Goal: Task Accomplishment & Management: Complete application form

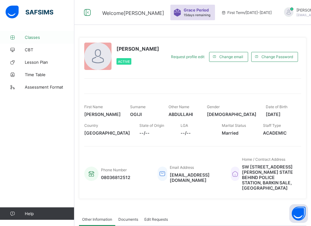
click at [31, 37] on span "Classes" at bounding box center [50, 37] width 50 height 5
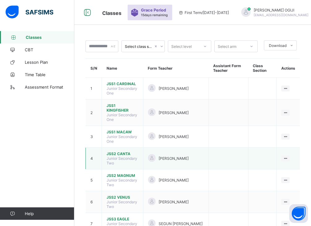
click at [123, 151] on span "JSS2 CANTA" at bounding box center [123, 153] width 32 height 5
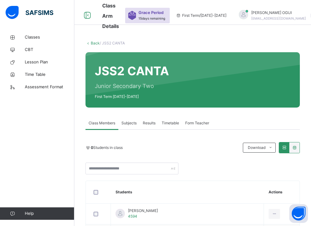
click at [131, 123] on span "Subjects" at bounding box center [129, 123] width 15 height 6
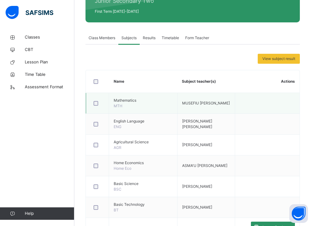
scroll to position [155, 0]
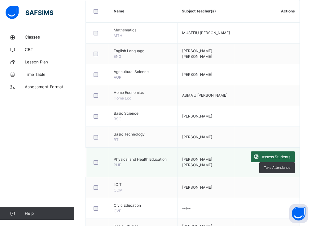
click at [257, 158] on span "Assess Students" at bounding box center [276, 157] width 29 height 6
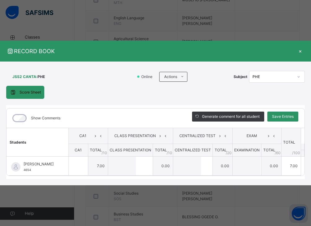
type input "*"
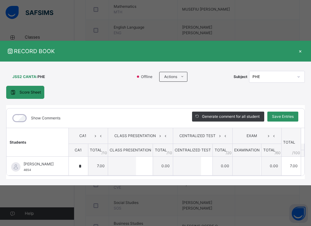
scroll to position [175, 0]
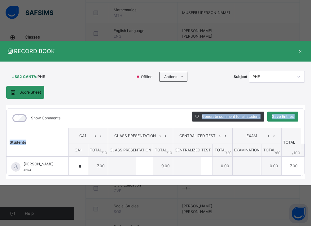
drag, startPoint x: 80, startPoint y: 138, endPoint x: 107, endPoint y: 110, distance: 39.3
click at [105, 110] on div "Show Comments Generate comment for all student Save Entries Class Level: JSS2 C…" at bounding box center [155, 142] width 299 height 68
drag, startPoint x: 163, startPoint y: 112, endPoint x: 156, endPoint y: 112, distance: 7.1
click at [163, 112] on div "Show Comments" at bounding box center [95, 117] width 177 height 19
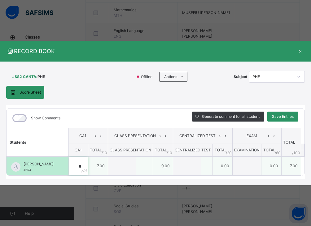
click at [88, 160] on div "*" at bounding box center [78, 165] width 19 height 19
drag, startPoint x: 32, startPoint y: 165, endPoint x: 23, endPoint y: 165, distance: 8.7
click at [23, 165] on div "[PERSON_NAME] 4654" at bounding box center [38, 165] width 62 height 19
copy span "4654"
click at [88, 160] on div "*" at bounding box center [78, 165] width 19 height 19
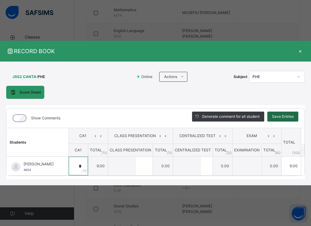
type input "*"
click at [257, 114] on span "Save Entries" at bounding box center [283, 117] width 22 height 6
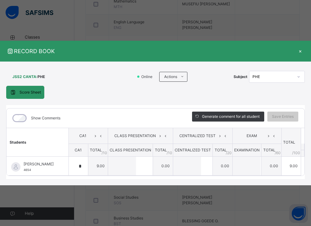
scroll to position [130, 0]
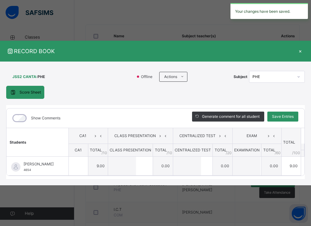
type input "*"
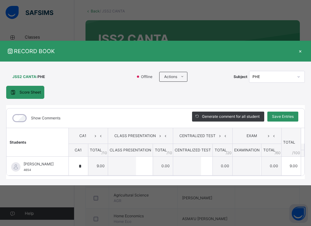
scroll to position [12, 0]
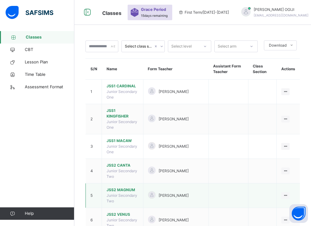
click at [130, 187] on span "JSS2 MAGNUM" at bounding box center [123, 190] width 32 height 6
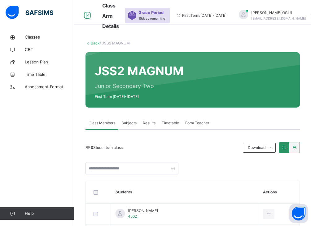
click at [131, 124] on span "Subjects" at bounding box center [129, 123] width 15 height 6
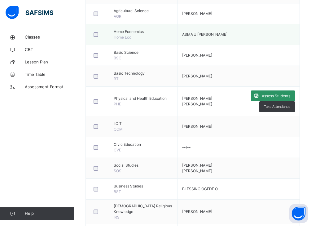
scroll to position [217, 0]
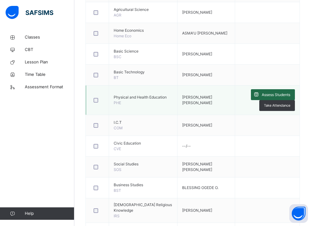
click at [257, 94] on span "Assess Students" at bounding box center [276, 95] width 29 height 6
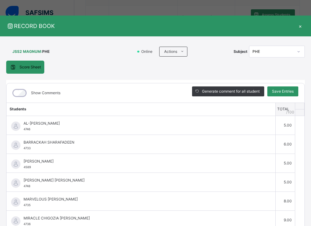
scroll to position [29, 0]
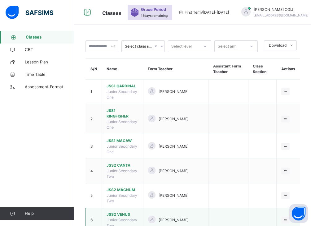
click at [122, 211] on span "JSS2 VENUS" at bounding box center [123, 214] width 32 height 6
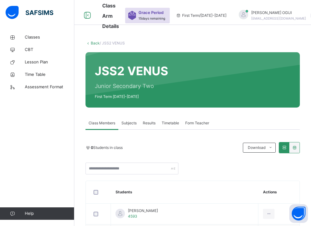
click at [126, 123] on span "Subjects" at bounding box center [129, 123] width 15 height 6
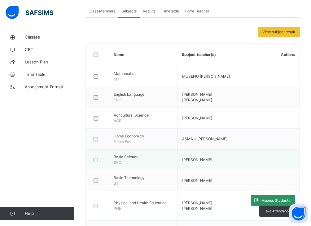
scroll to position [124, 0]
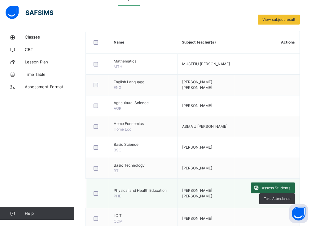
click at [257, 188] on span "Assess Students" at bounding box center [276, 188] width 29 height 6
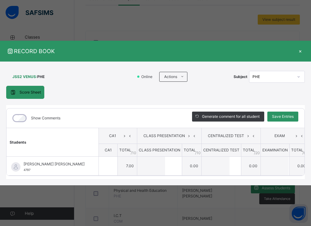
type input "*"
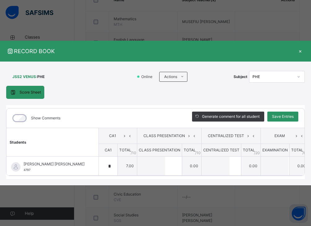
scroll to position [155, 0]
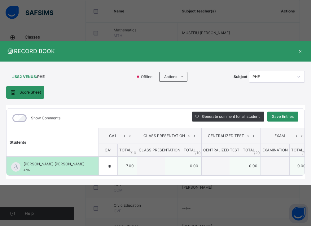
click at [33, 167] on div "[PERSON_NAME] [PERSON_NAME] 4797" at bounding box center [54, 166] width 61 height 11
click at [29, 168] on span "4797" at bounding box center [27, 169] width 7 height 3
drag, startPoint x: 29, startPoint y: 166, endPoint x: 32, endPoint y: 169, distance: 3.7
click at [32, 169] on div "[PERSON_NAME] [PERSON_NAME] 4797" at bounding box center [54, 166] width 61 height 11
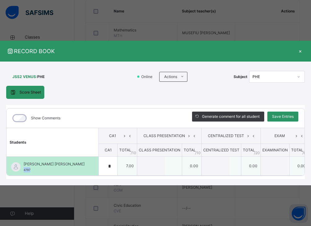
drag, startPoint x: 32, startPoint y: 169, endPoint x: 24, endPoint y: 170, distance: 8.2
click at [24, 170] on div "[PERSON_NAME] [PERSON_NAME] 4797" at bounding box center [53, 165] width 92 height 19
copy span "4797"
click at [99, 161] on div "*" at bounding box center [108, 165] width 19 height 19
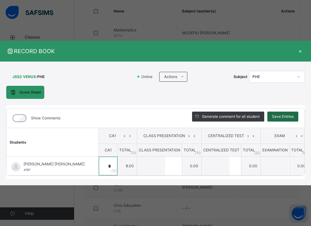
type input "*"
click at [257, 115] on span "Save Entries" at bounding box center [283, 117] width 22 height 6
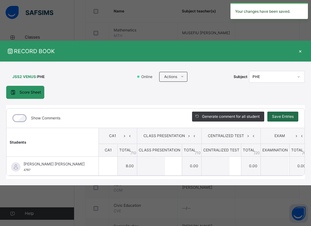
type input "*"
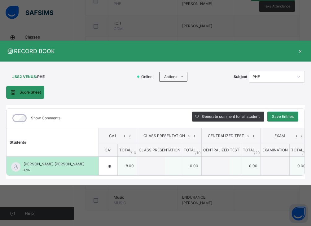
scroll to position [316, 0]
